Goal: Information Seeking & Learning: Learn about a topic

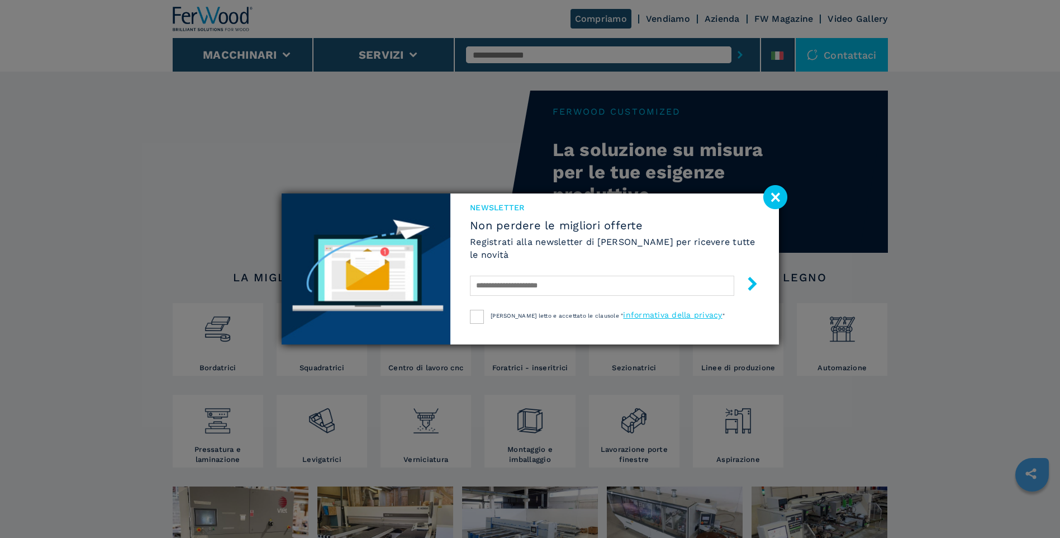
click at [774, 199] on image at bounding box center [775, 197] width 24 height 24
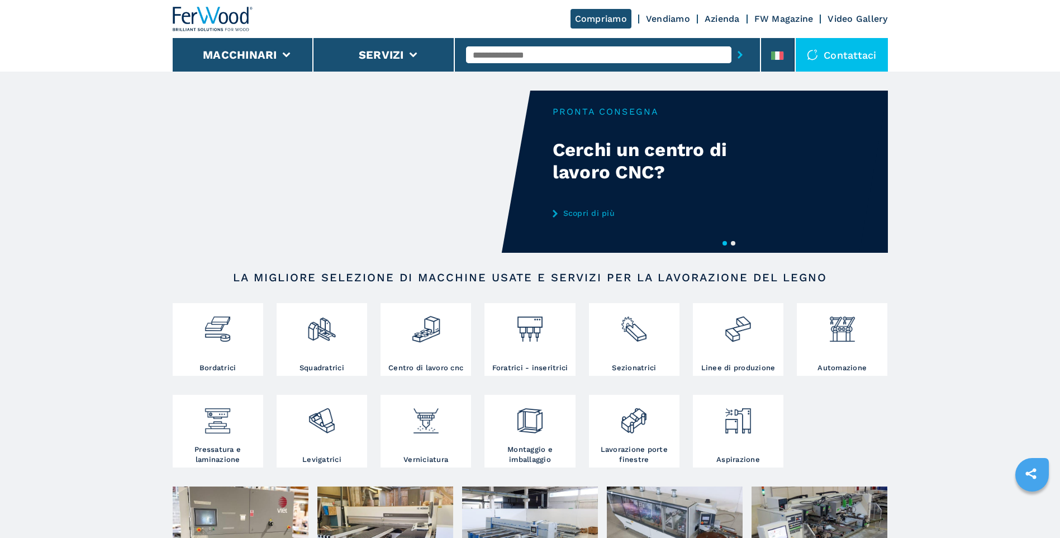
click at [782, 207] on div "Your browser does not support the video tag." at bounding box center [530, 172] width 715 height 162
click at [732, 242] on button "2" at bounding box center [733, 243] width 4 height 4
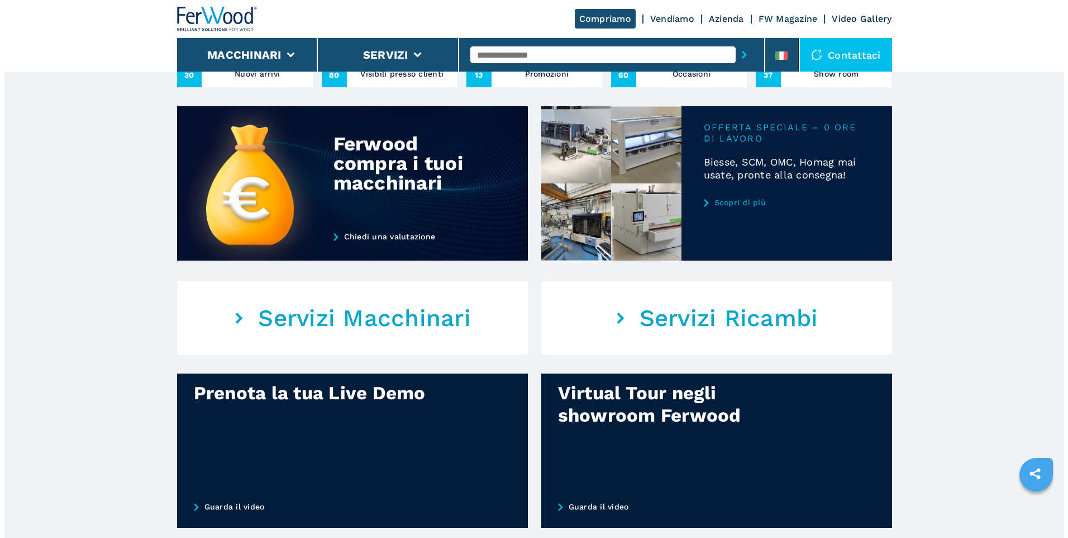
scroll to position [503, 0]
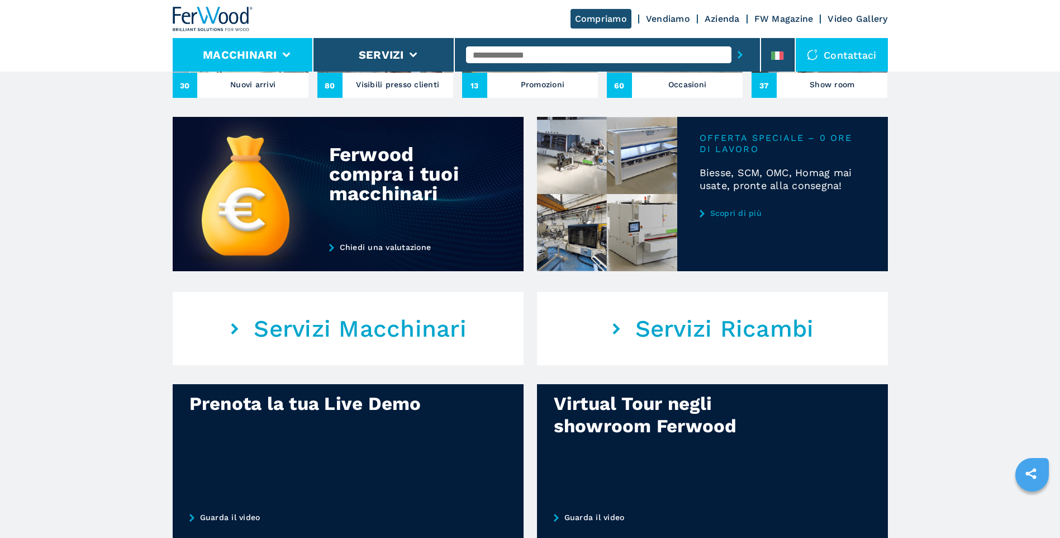
click at [232, 44] on li "Macchinari" at bounding box center [243, 55] width 141 height 34
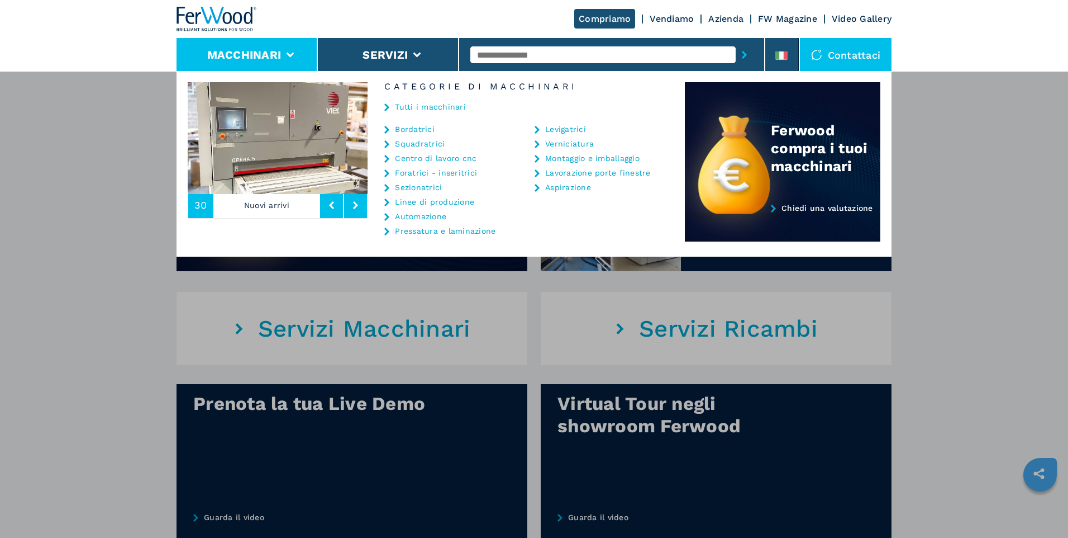
click at [448, 104] on link "Tutti i macchinari" at bounding box center [430, 107] width 71 height 8
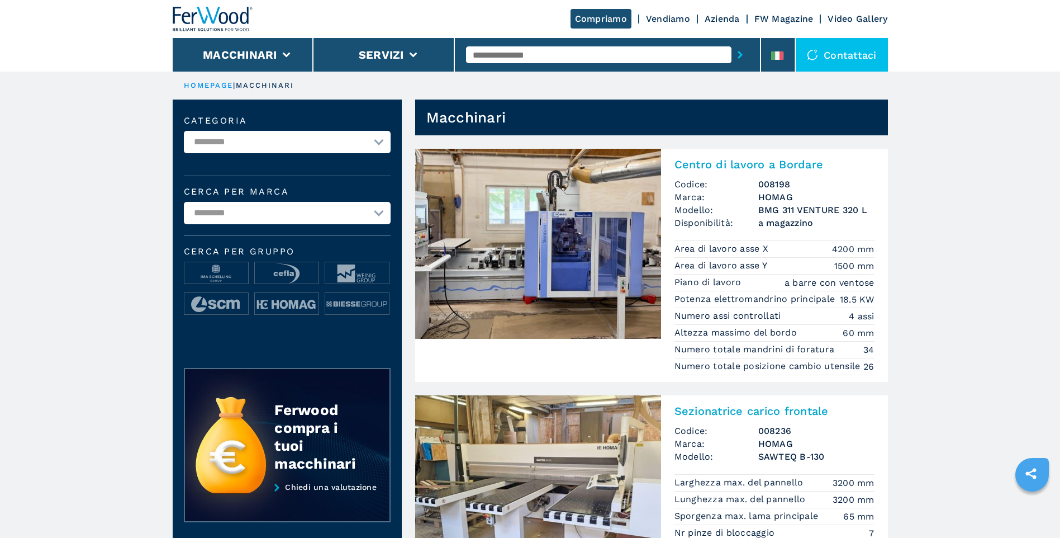
drag, startPoint x: 236, startPoint y: 49, endPoint x: 243, endPoint y: 49, distance: 6.1
click at [236, 48] on button "Macchinari" at bounding box center [240, 54] width 74 height 13
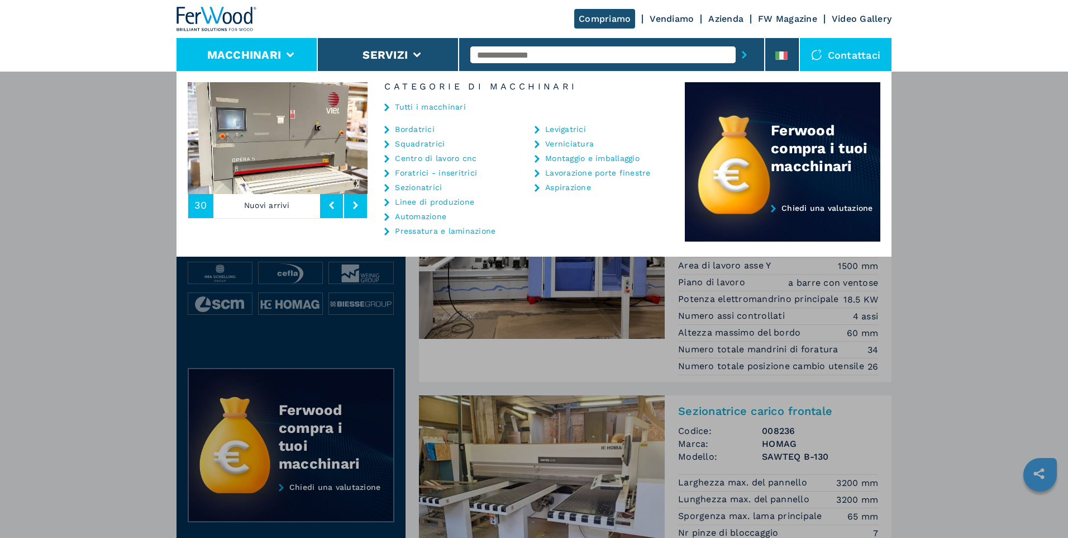
click at [54, 229] on div "**********" at bounding box center [534, 340] width 1068 height 538
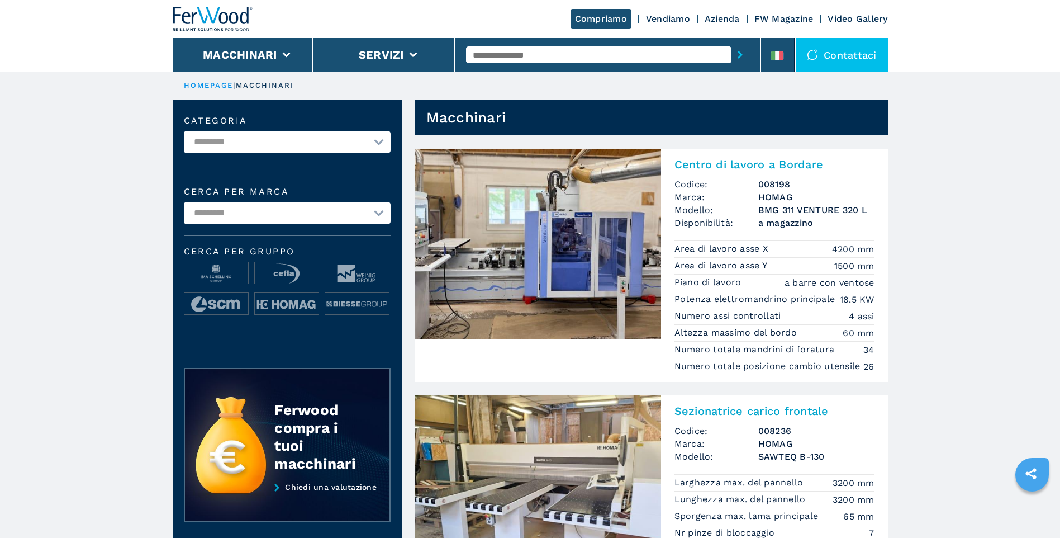
click at [542, 293] on img at bounding box center [538, 244] width 246 height 190
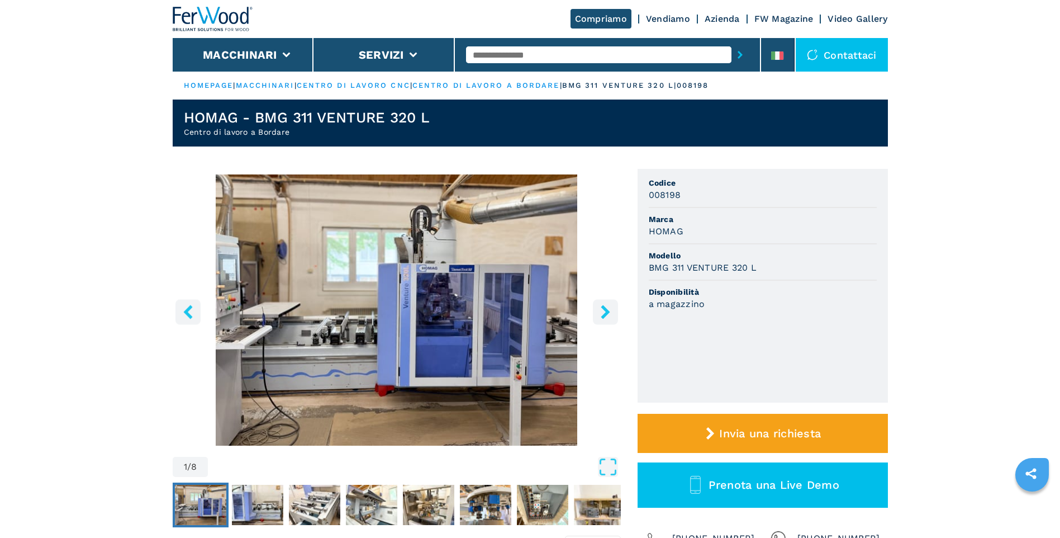
click at [611, 313] on icon "right-button" at bounding box center [605, 312] width 14 height 14
